Goal: Find contact information: Find contact information

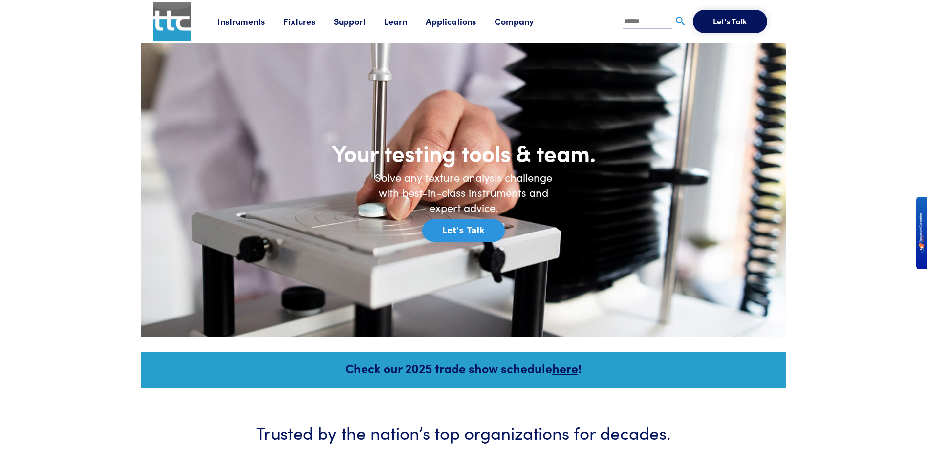
click at [508, 24] on link "Company" at bounding box center [524, 21] width 58 height 12
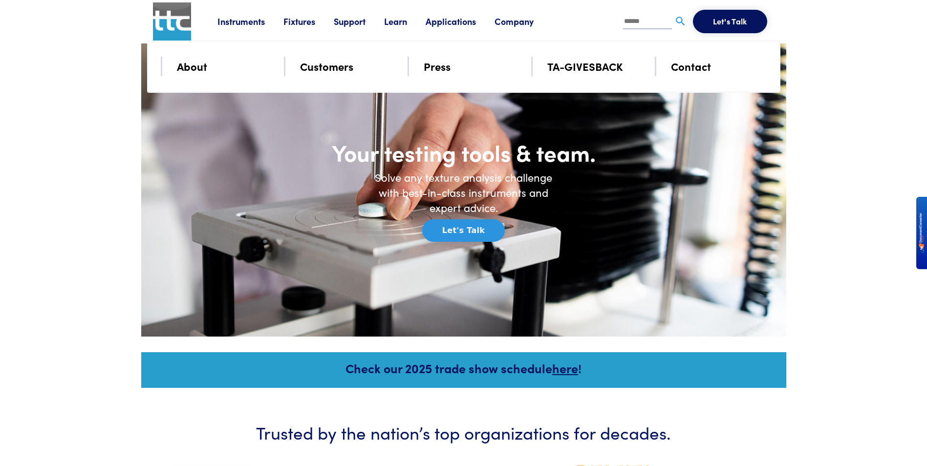
click at [186, 66] on link "About" at bounding box center [192, 66] width 30 height 17
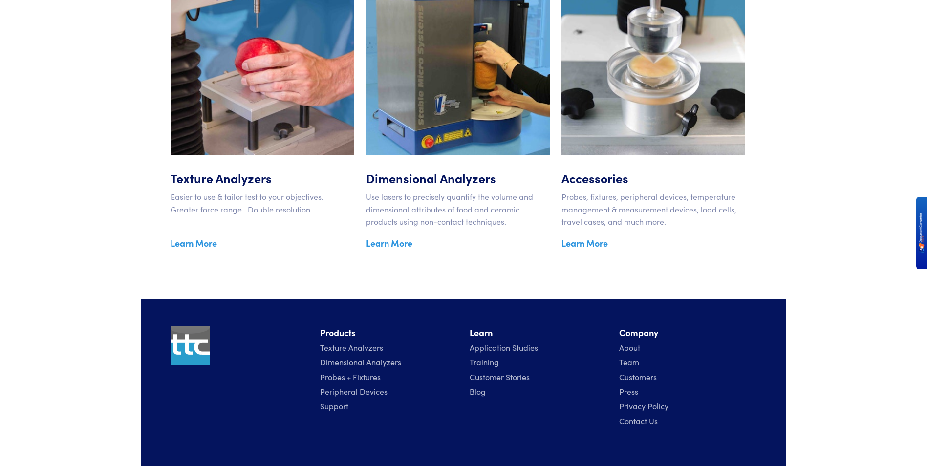
scroll to position [1603, 0]
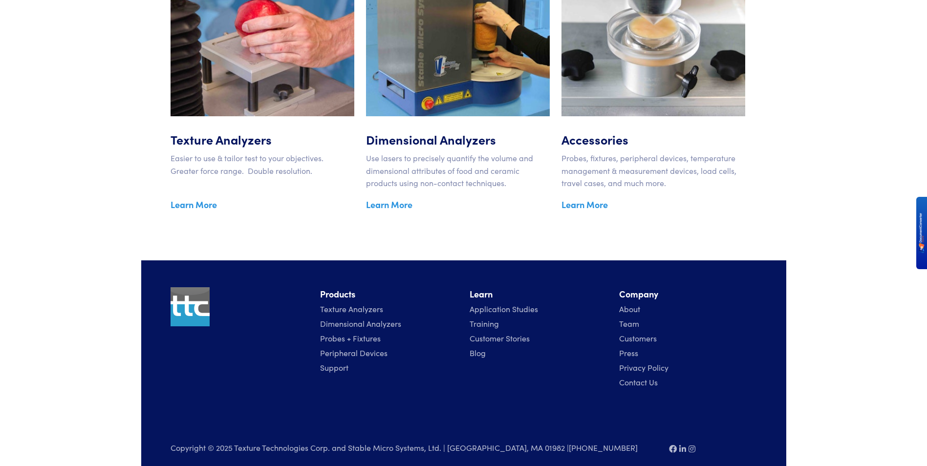
click at [650, 377] on link "Contact Us" at bounding box center [638, 382] width 39 height 11
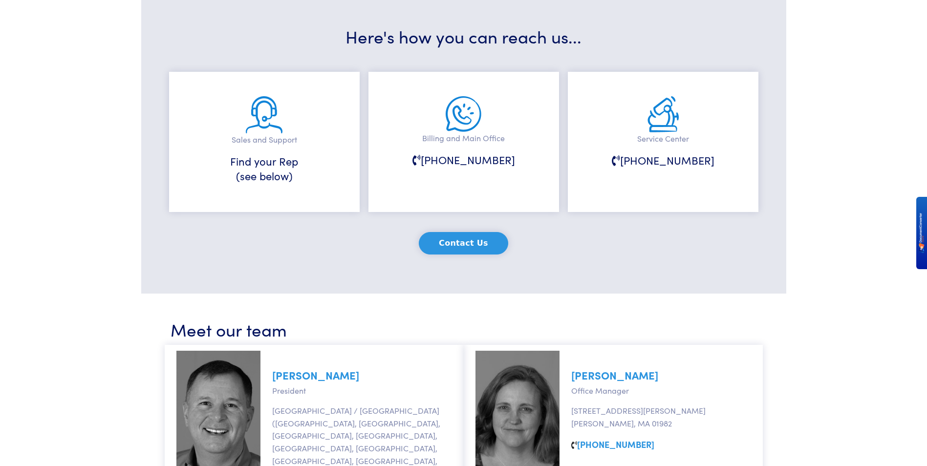
scroll to position [175, 0]
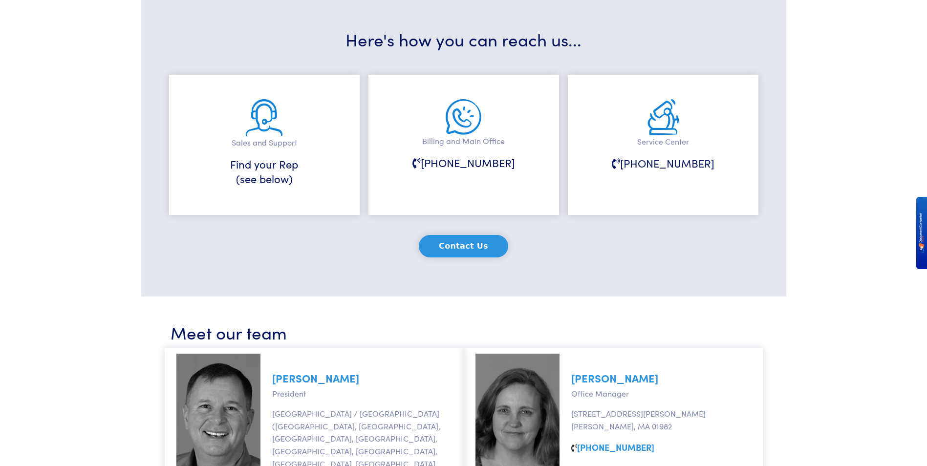
click at [474, 253] on button "Contact Us" at bounding box center [463, 246] width 89 height 22
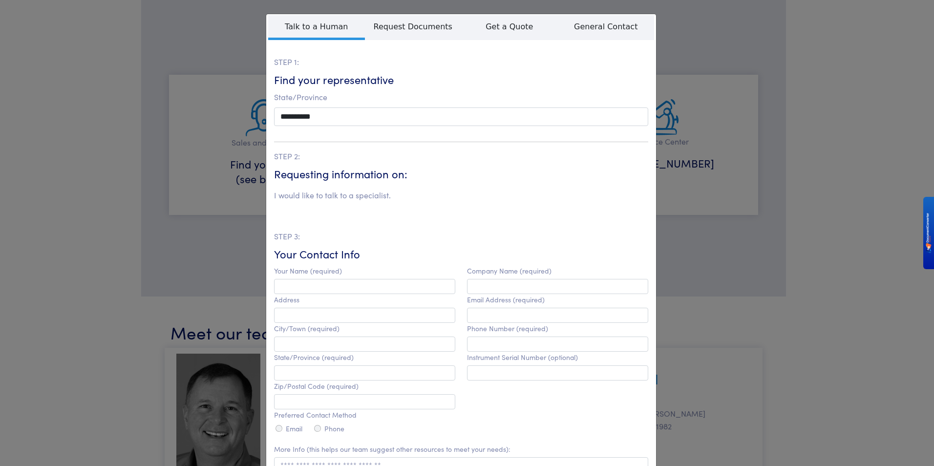
click at [134, 89] on div "**********" at bounding box center [467, 233] width 934 height 466
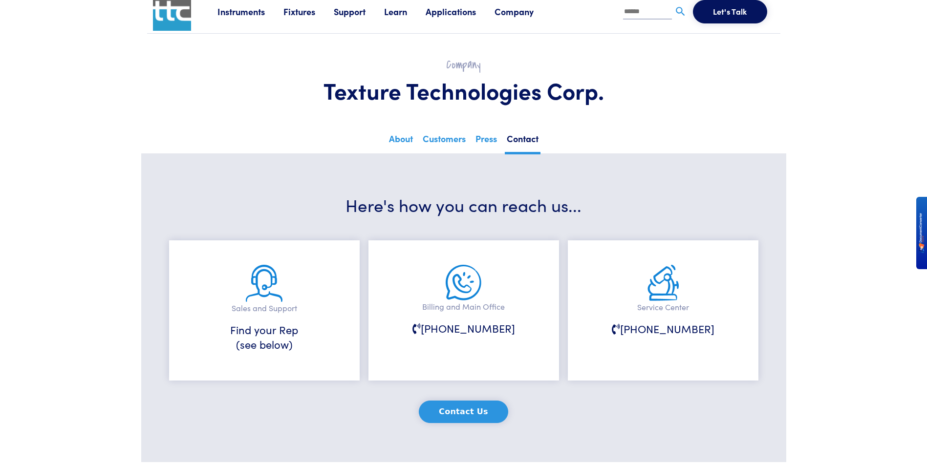
scroll to position [0, 0]
